Goal: Transaction & Acquisition: Purchase product/service

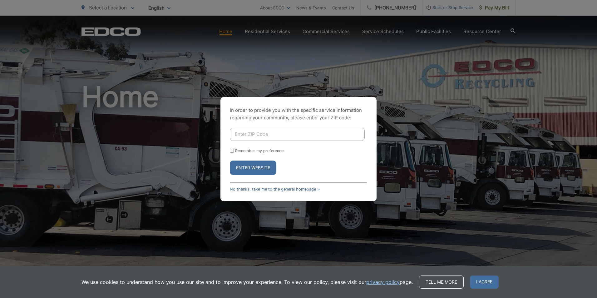
click at [258, 134] on input "Enter ZIP Code" at bounding box center [297, 134] width 135 height 13
type input "92021"
click at [232, 152] on input "Remember my preference" at bounding box center [232, 151] width 4 height 4
checkbox input "true"
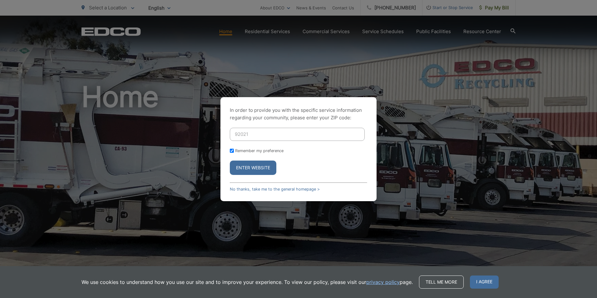
click at [247, 173] on button "Enter Website" at bounding box center [253, 167] width 47 height 14
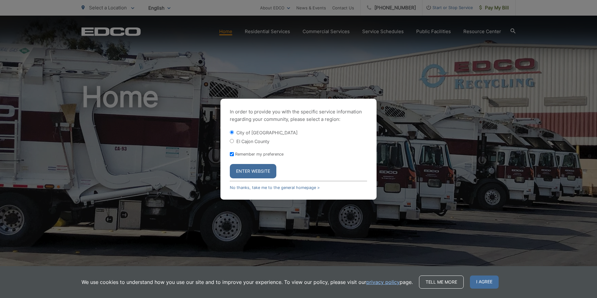
click at [248, 170] on button "Enter Website" at bounding box center [253, 171] width 47 height 14
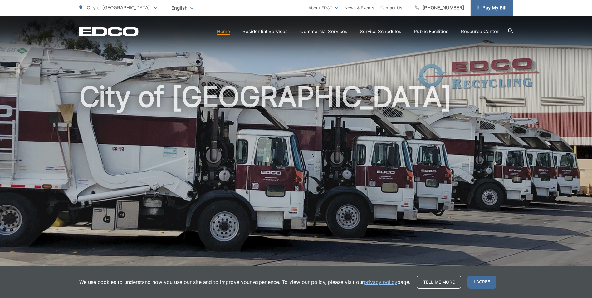
click at [491, 11] on span "Pay My Bill" at bounding box center [492, 7] width 30 height 7
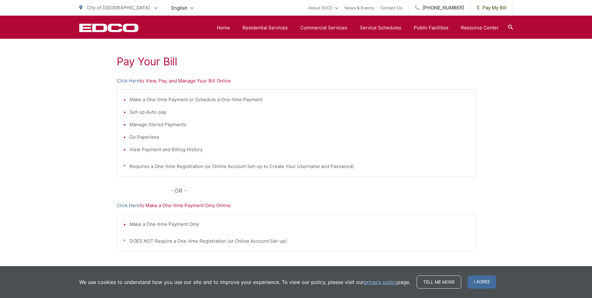
scroll to position [21, 0]
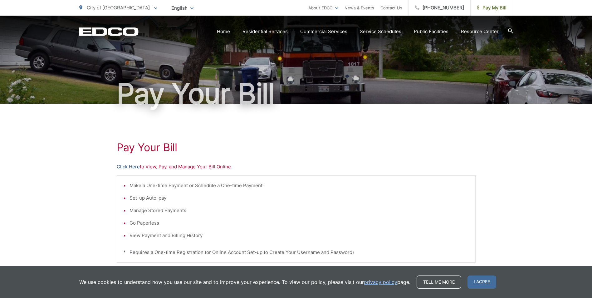
click at [127, 164] on link "Click Here" at bounding box center [128, 166] width 23 height 7
